Goal: Check status: Check status

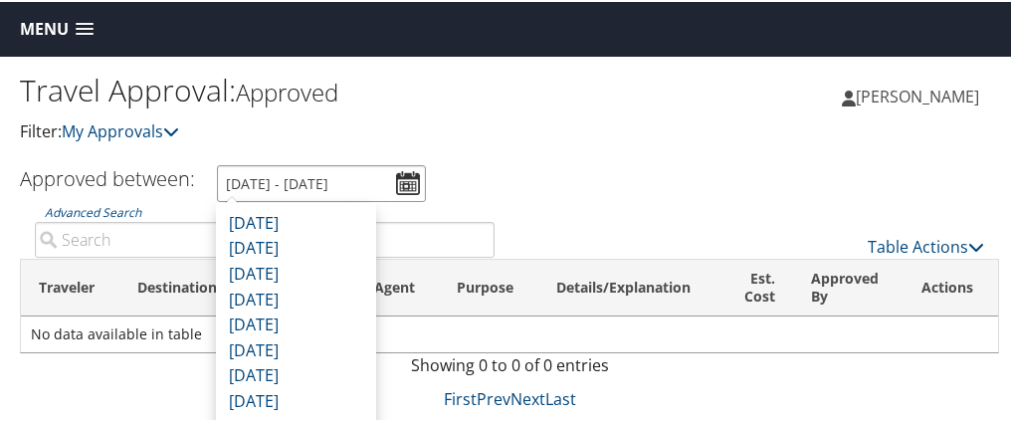
click at [416, 177] on input "8/10/2025 - 9/10/2025" at bounding box center [321, 181] width 209 height 37
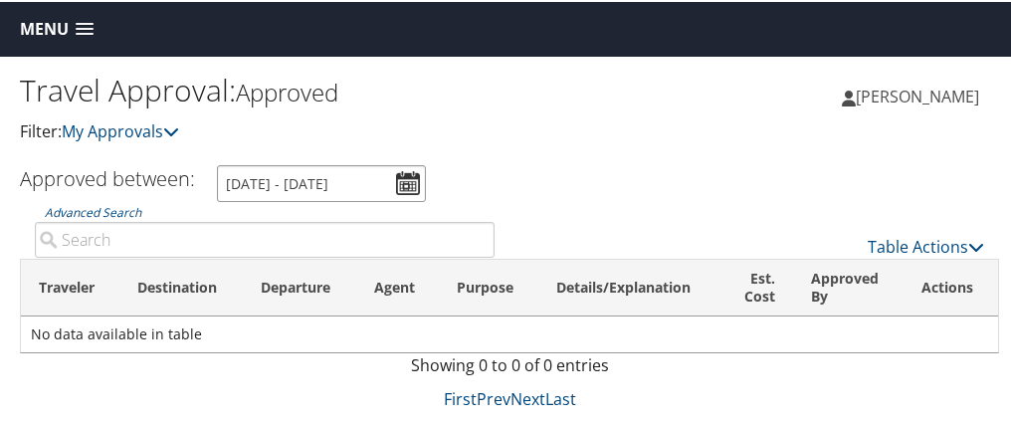
click at [307, 179] on input "[DATE] - [DATE]" at bounding box center [321, 181] width 209 height 37
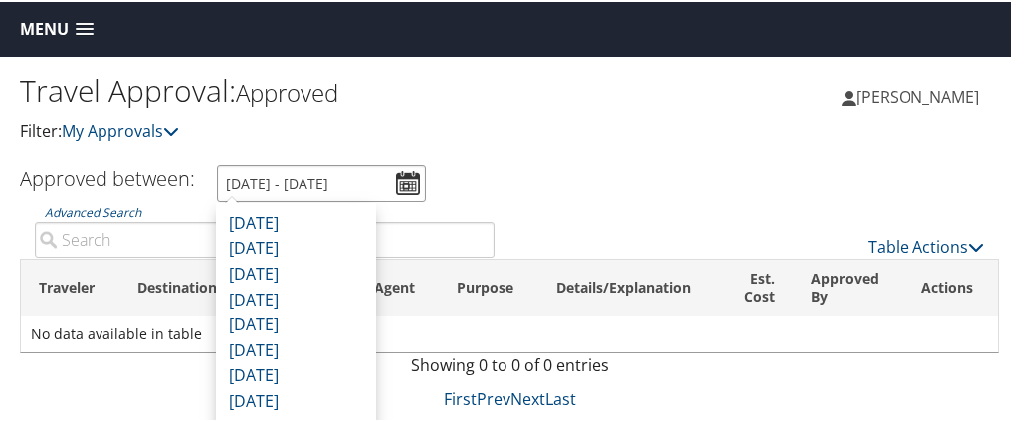
type input "[DATE] - [DATE]"
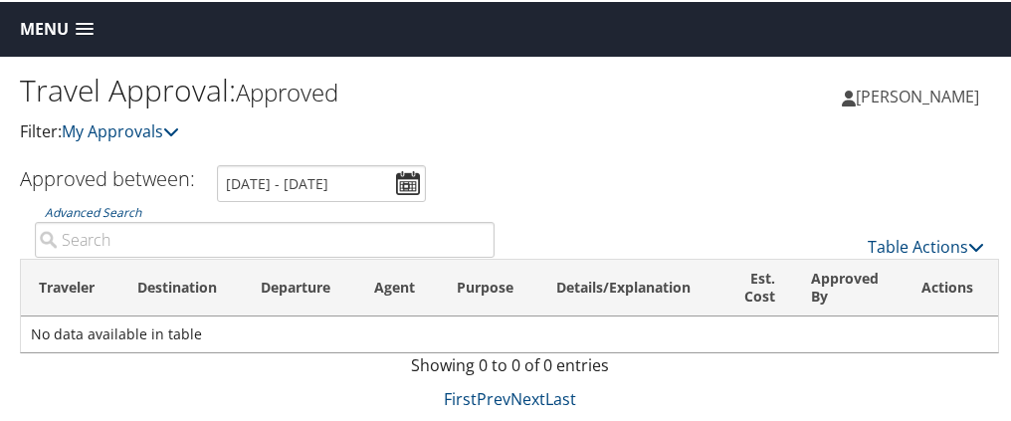
click at [756, 151] on div "Travel Approval: Approved Filter: My Approvals Shelina Gethers Shelina Gethers …" at bounding box center [509, 109] width 1019 height 109
click at [160, 130] on link "My Approvals" at bounding box center [120, 129] width 117 height 22
click at [177, 129] on icon at bounding box center [171, 129] width 16 height 16
click at [179, 128] on icon at bounding box center [171, 129] width 16 height 16
click at [179, 127] on icon at bounding box center [171, 129] width 16 height 16
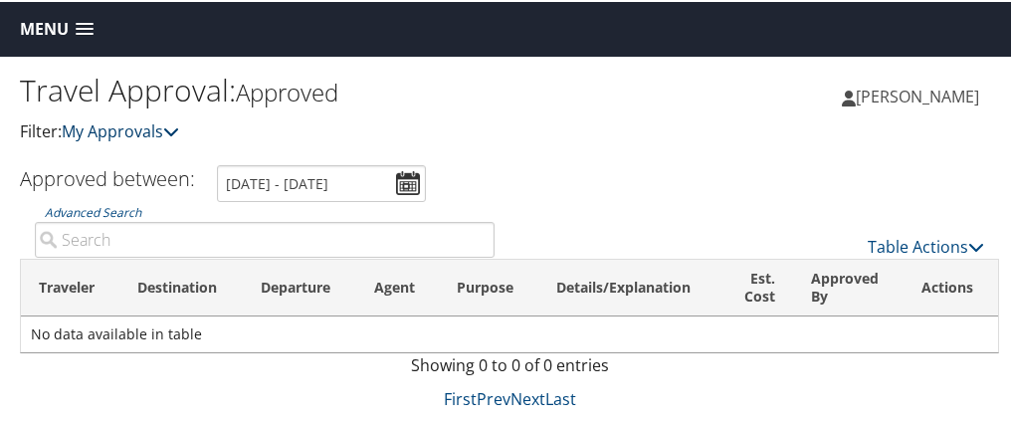
click at [113, 129] on link "My Approvals" at bounding box center [120, 129] width 117 height 22
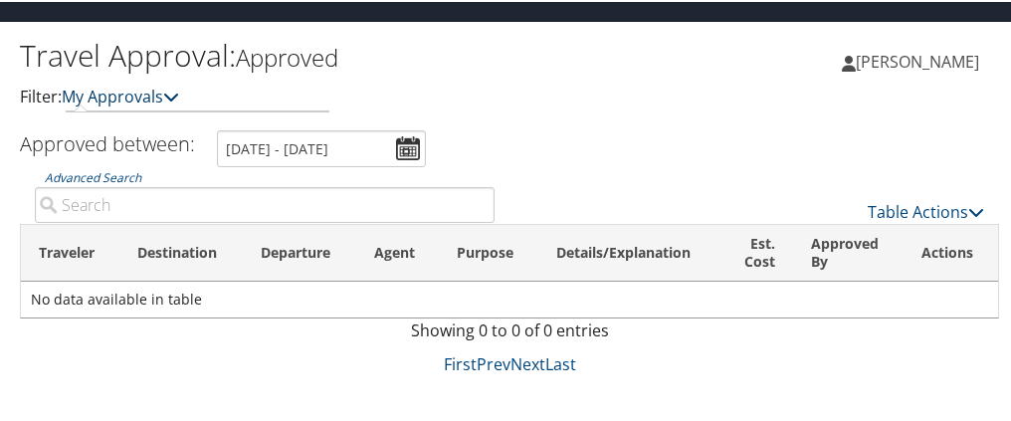
scroll to position [54, 0]
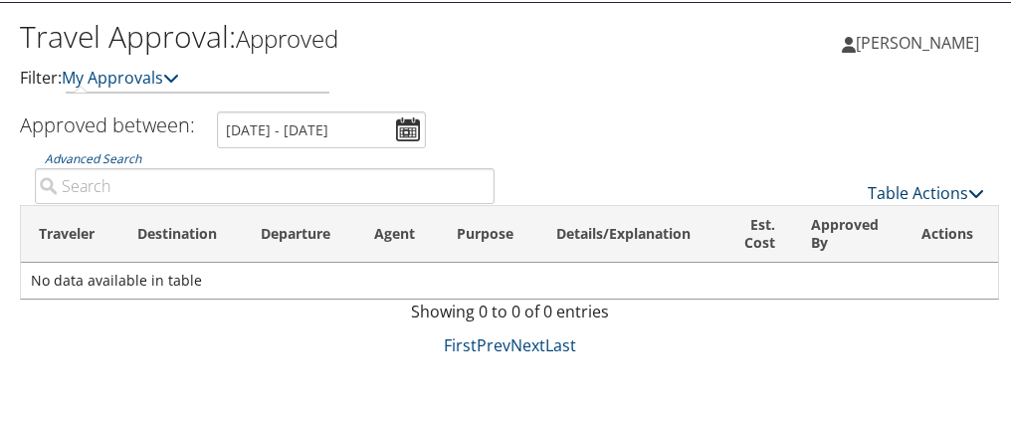
click at [910, 189] on link "Table Actions" at bounding box center [926, 191] width 116 height 22
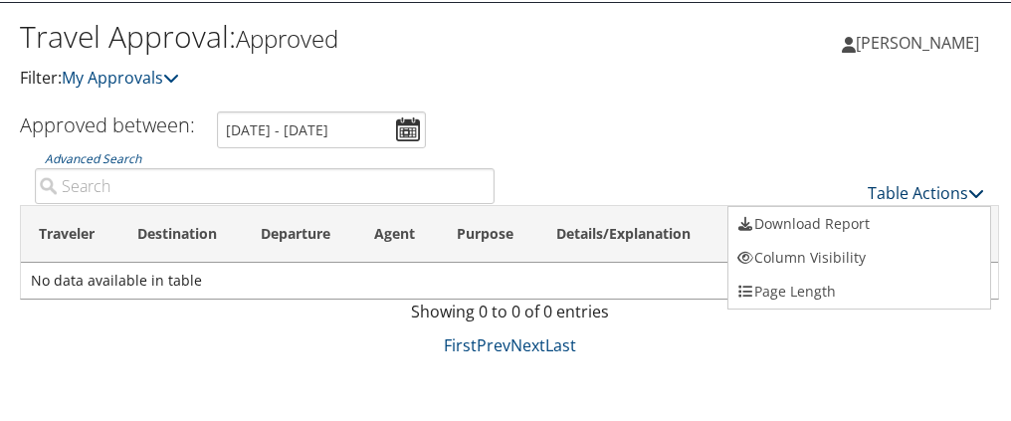
click at [910, 189] on div at bounding box center [509, 210] width 1019 height 421
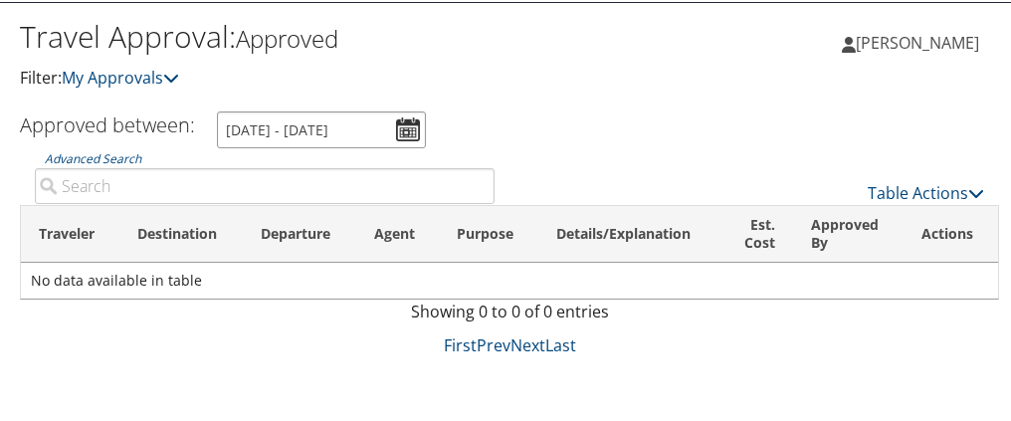
click at [410, 129] on input "[DATE] - [DATE]" at bounding box center [321, 128] width 209 height 37
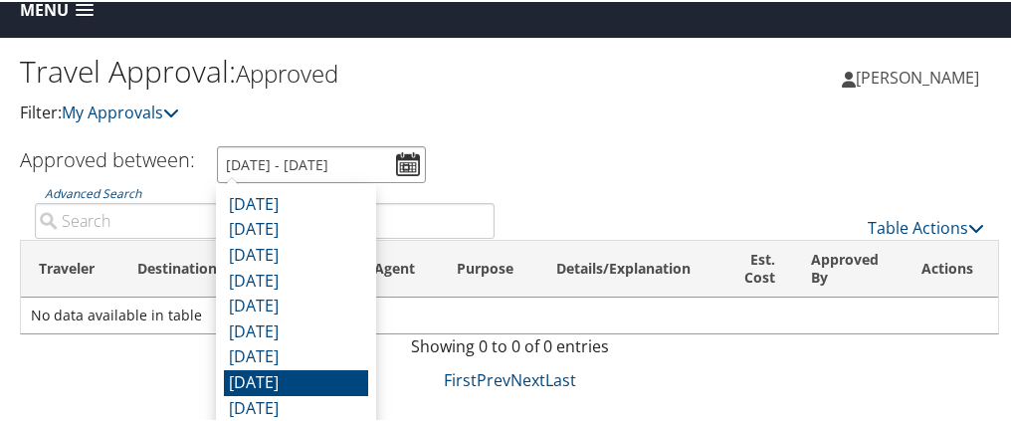
scroll to position [0, 0]
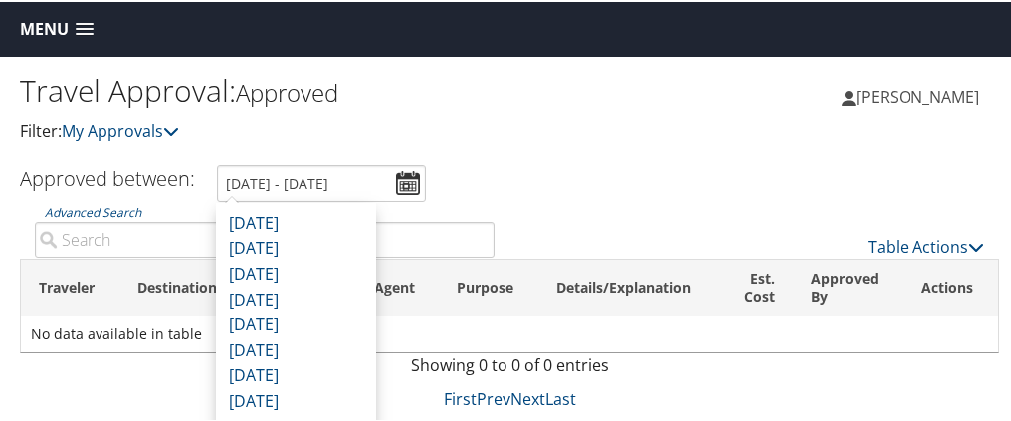
click at [88, 32] on span at bounding box center [85, 28] width 18 height 14
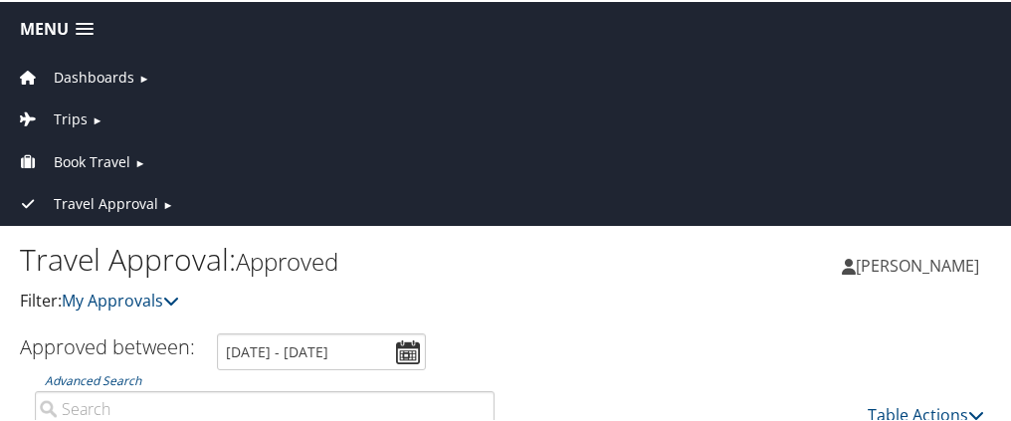
click at [97, 199] on span "Travel Approval" at bounding box center [106, 202] width 105 height 22
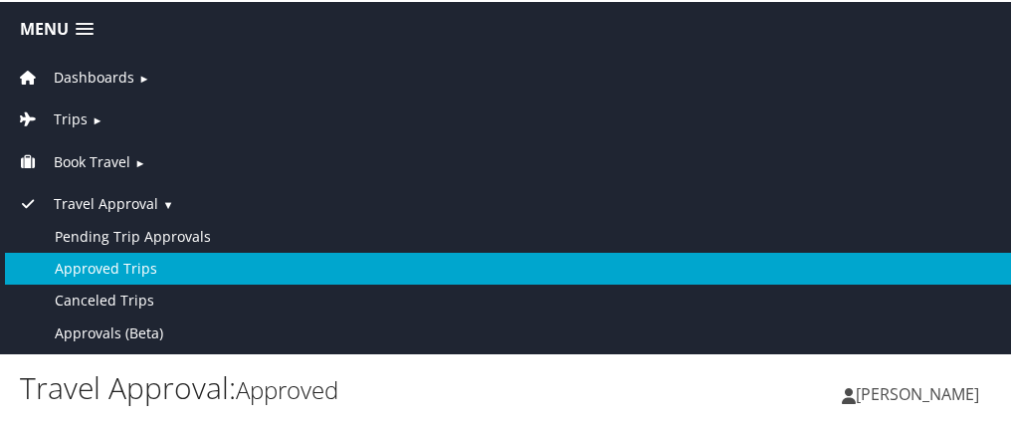
click at [110, 271] on link "Approved Trips" at bounding box center [509, 267] width 1009 height 32
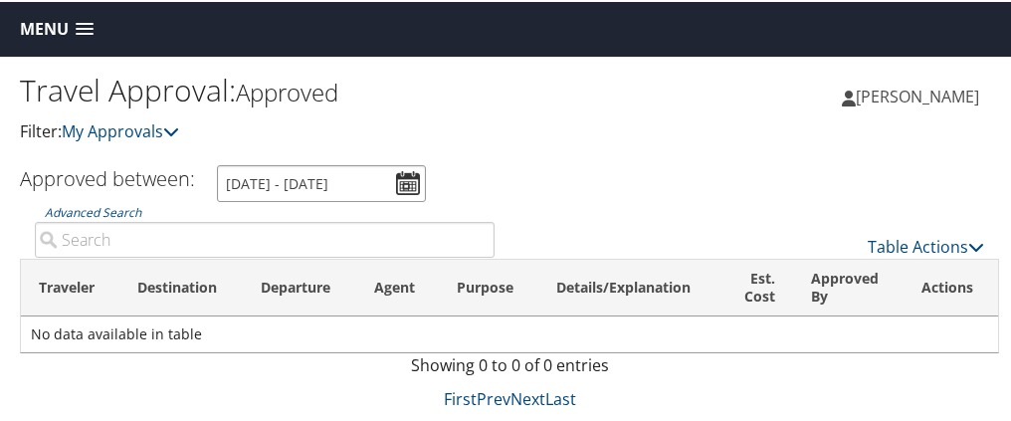
click at [306, 176] on input "[DATE] - [DATE]" at bounding box center [321, 181] width 209 height 37
click at [311, 180] on input "[DATE] - [DATE]" at bounding box center [321, 181] width 209 height 37
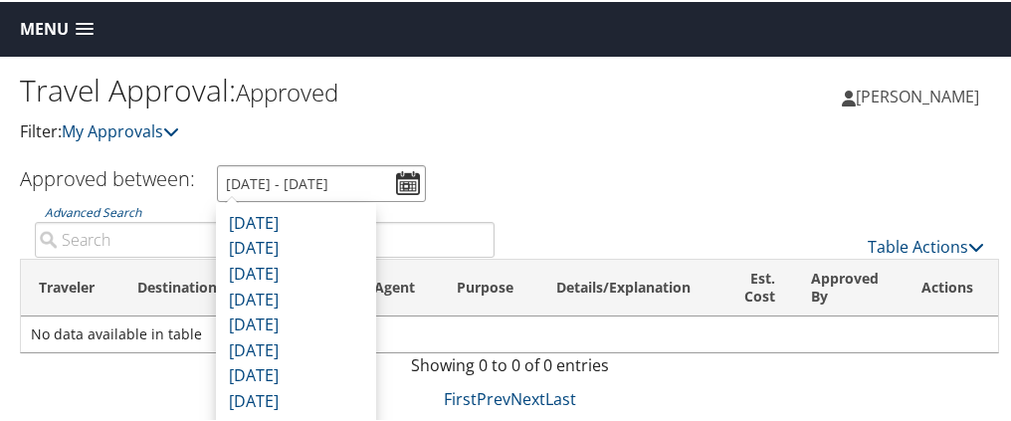
click at [414, 181] on input "[DATE] - [DATE]" at bounding box center [321, 181] width 209 height 37
type input "[DATE] - [DATE]"
click at [679, 106] on div "[PERSON_NAME] [PERSON_NAME] My Settings Travel Agency Contacts View Travel Prof…" at bounding box center [765, 103] width 510 height 77
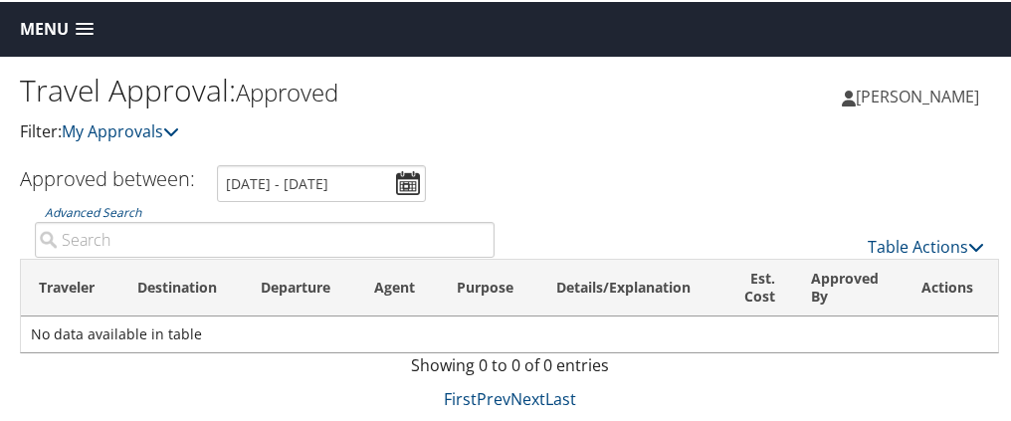
click at [90, 31] on span at bounding box center [85, 28] width 18 height 14
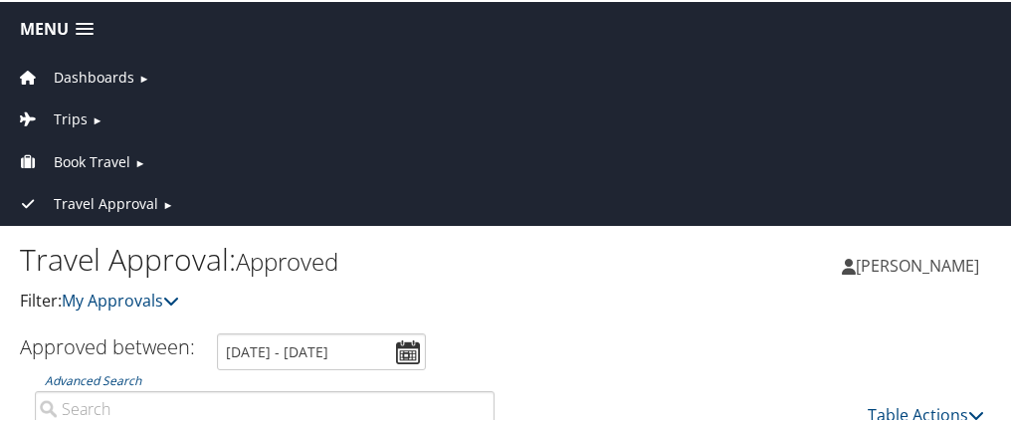
click at [105, 161] on span "Book Travel" at bounding box center [92, 160] width 77 height 22
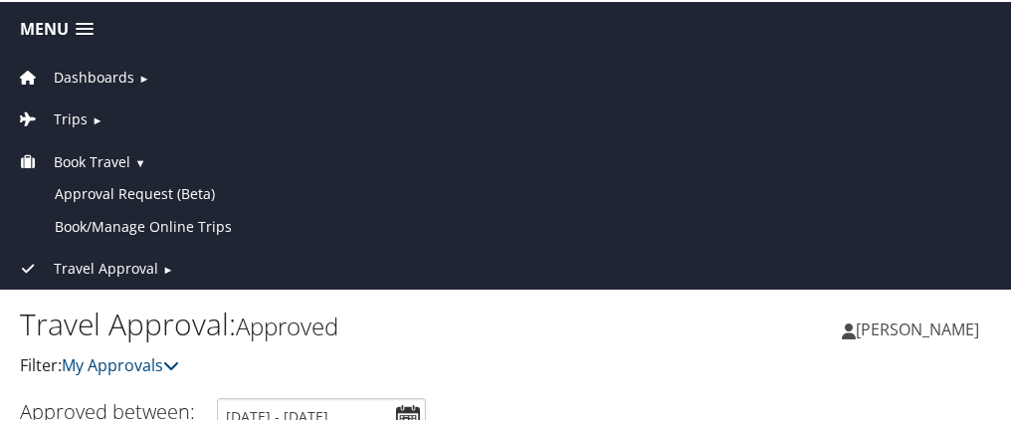
click at [76, 111] on span "Trips" at bounding box center [71, 118] width 34 height 22
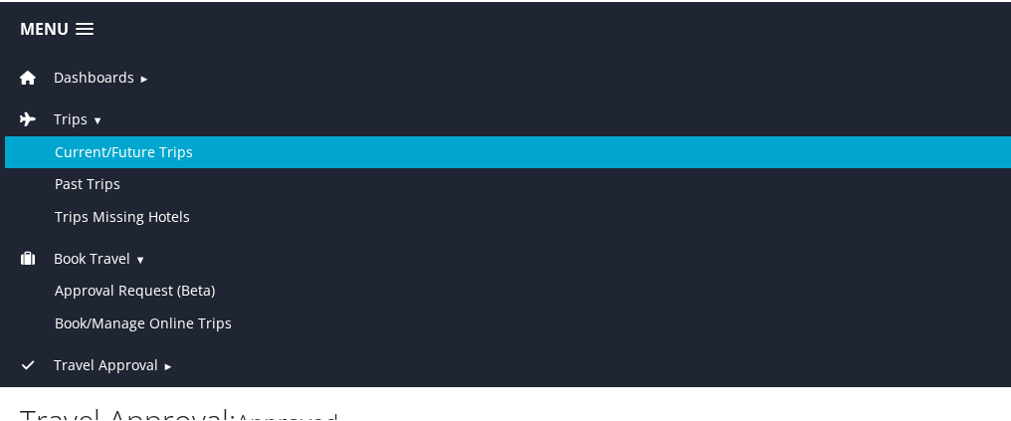
click at [78, 145] on link "Current/Future Trips" at bounding box center [509, 150] width 1009 height 32
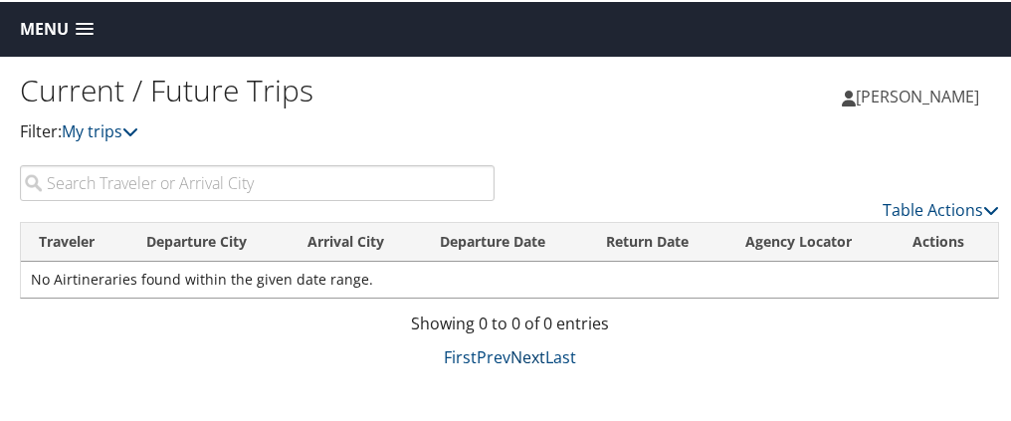
click at [522, 356] on link "Next" at bounding box center [528, 355] width 35 height 22
click at [560, 353] on link "Last" at bounding box center [561, 355] width 31 height 22
click at [100, 128] on link "My trips" at bounding box center [100, 129] width 77 height 22
click at [100, 127] on link "My trips" at bounding box center [100, 129] width 77 height 22
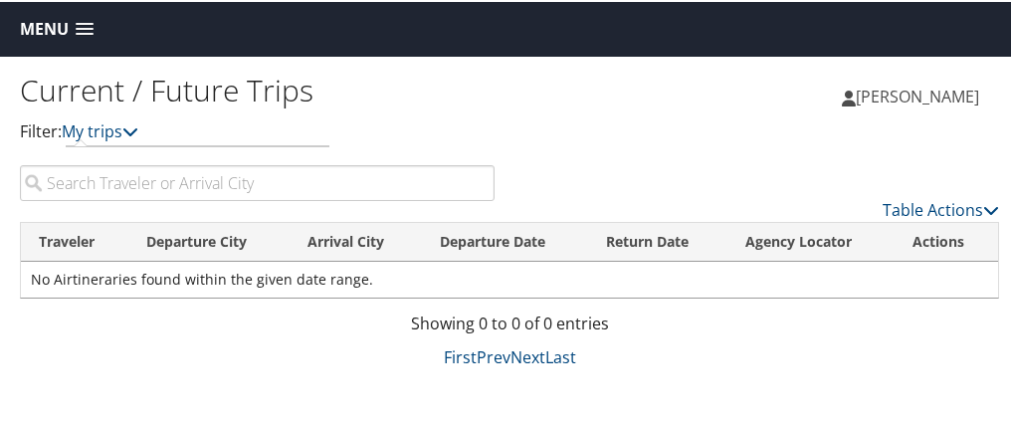
click at [119, 173] on input "search" at bounding box center [257, 181] width 475 height 36
type input "las vegas"
